Goal: Find specific page/section: Find specific page/section

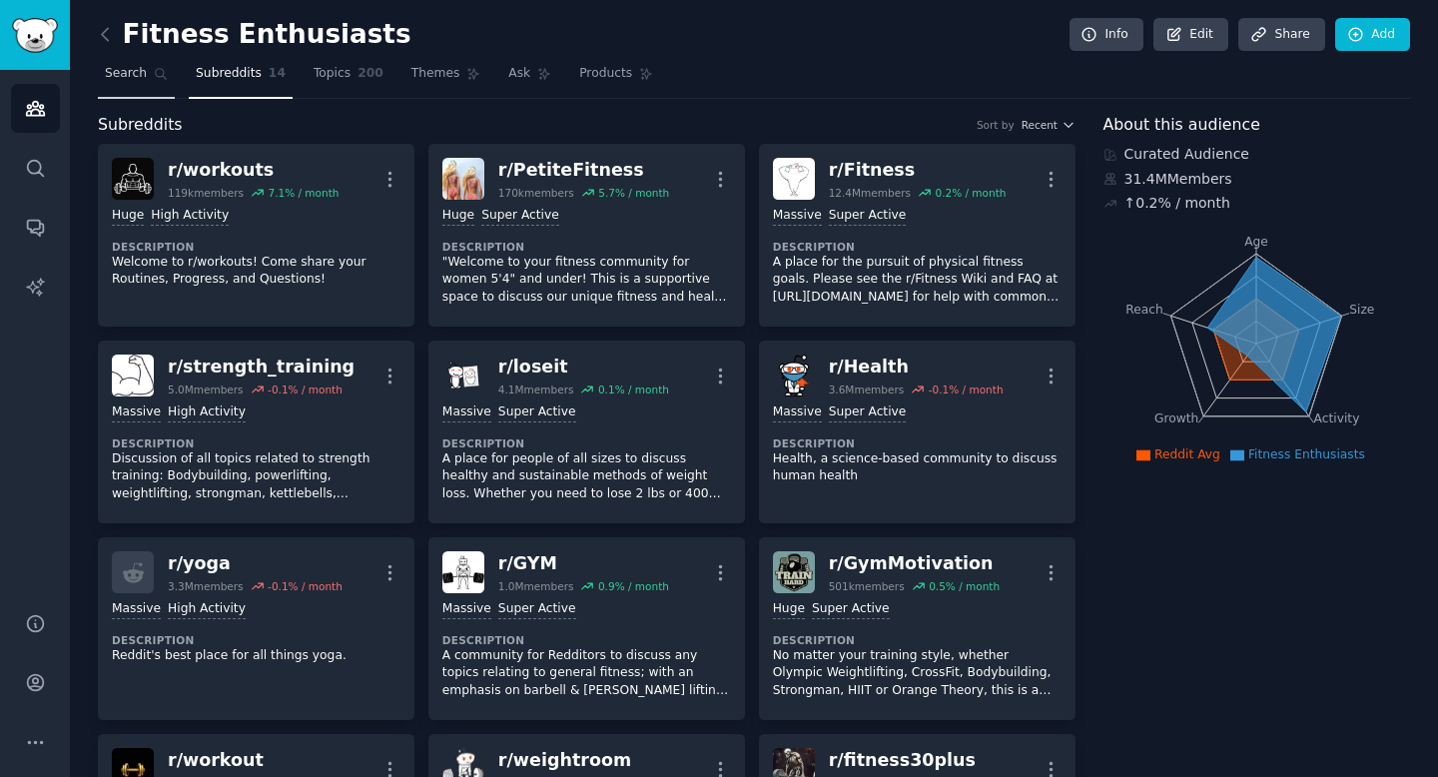
click at [157, 72] on icon at bounding box center [161, 74] width 14 height 14
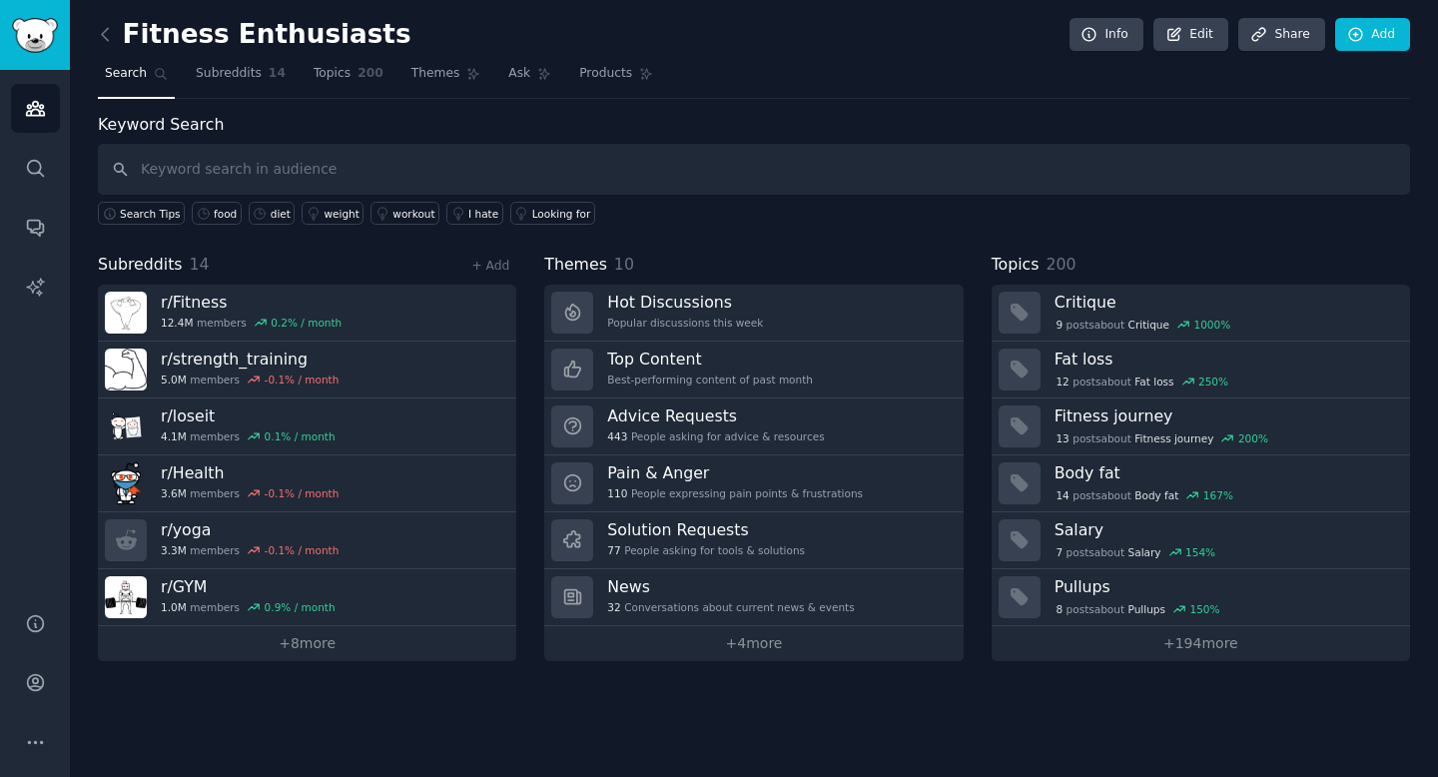
click at [233, 168] on input "text" at bounding box center [754, 169] width 1312 height 51
type input "[GEOGRAPHIC_DATA]"
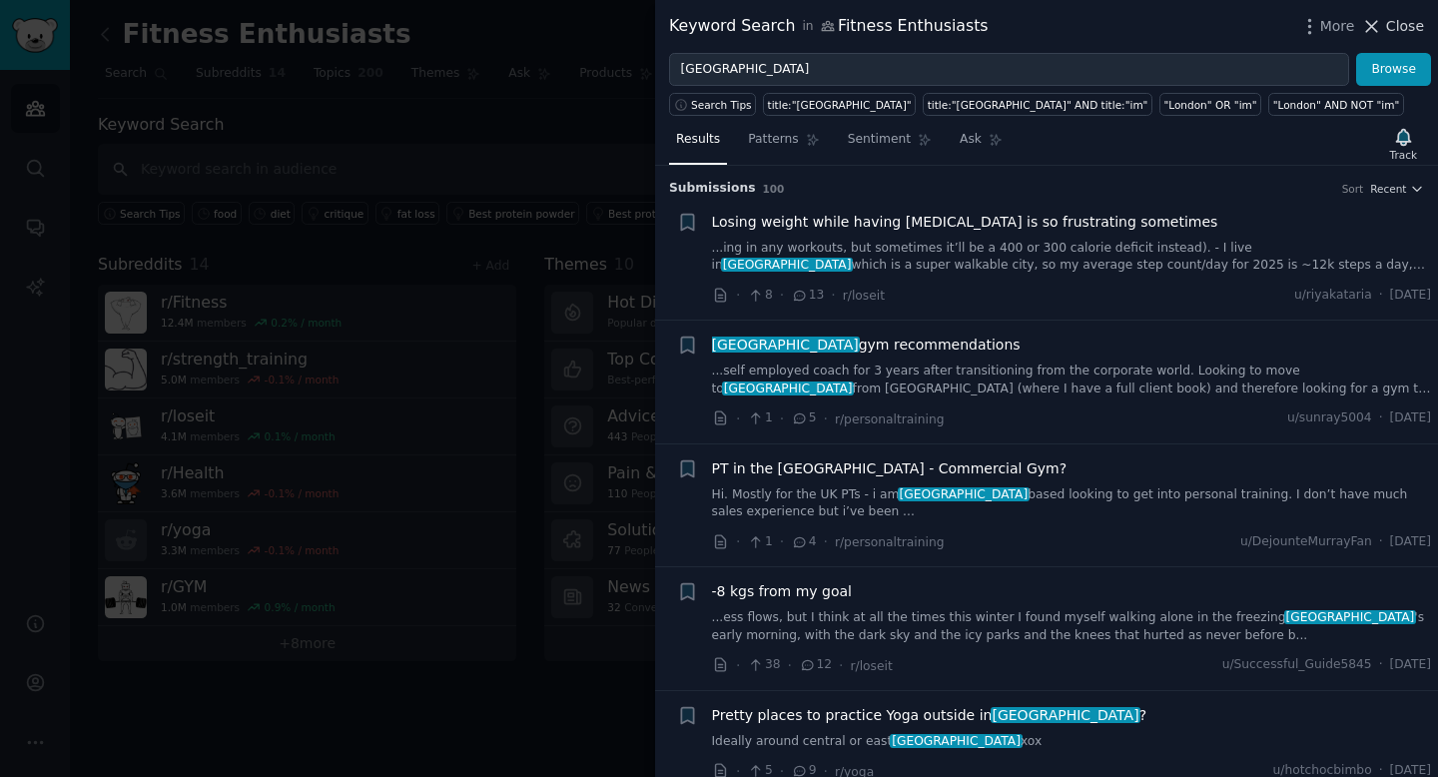
click at [1374, 25] on icon at bounding box center [1372, 26] width 11 height 11
